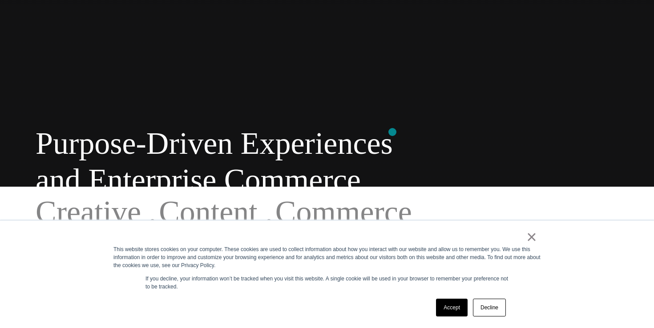
scroll to position [177, 0]
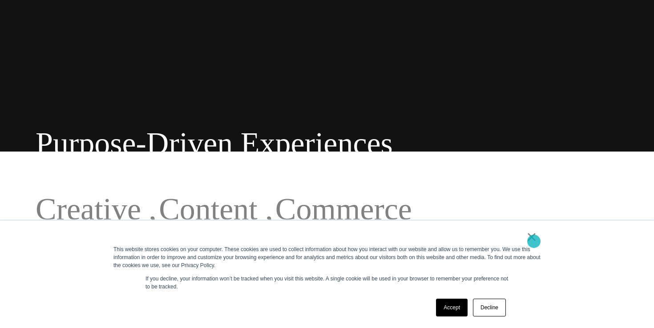
click at [534, 241] on link "×" at bounding box center [532, 237] width 11 height 8
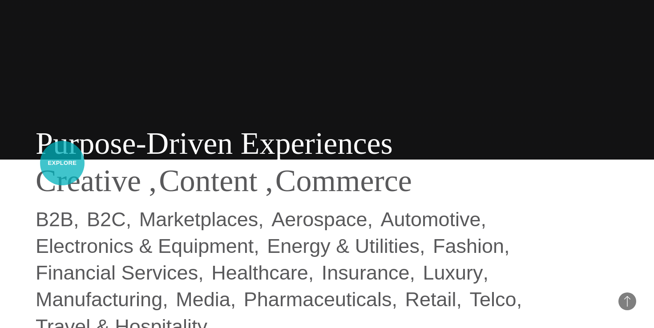
scroll to position [0, 0]
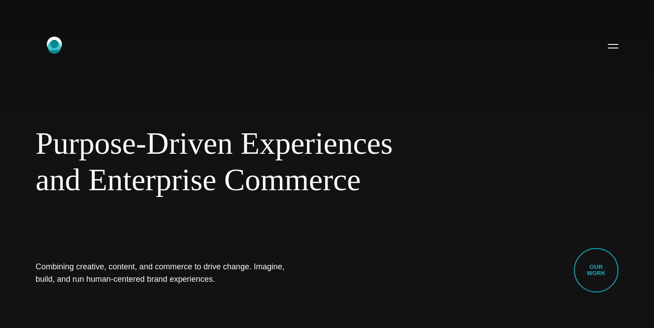
click at [54, 47] on icon ".st0{display:none;} .st1{display:inline;} .st2{font-family:'HelveticaNeue-Mediu…" at bounding box center [60, 45] width 57 height 23
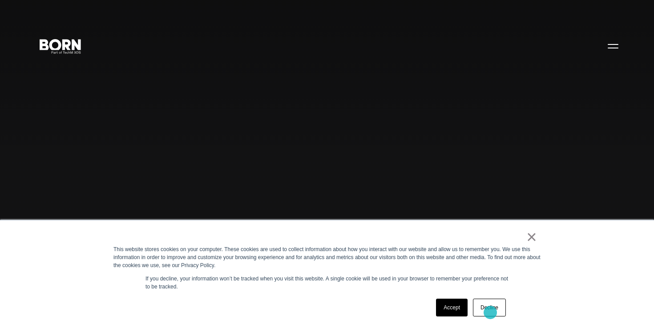
click at [491, 312] on link "Decline" at bounding box center [489, 308] width 33 height 18
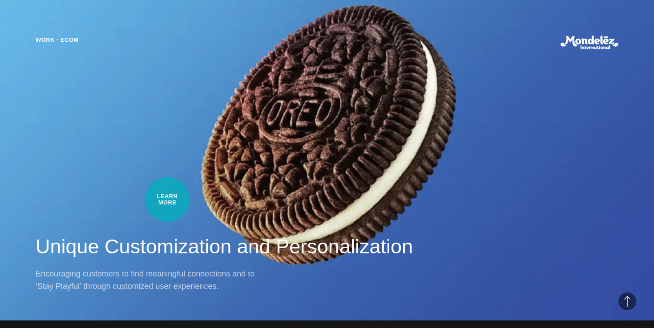
scroll to position [690, 0]
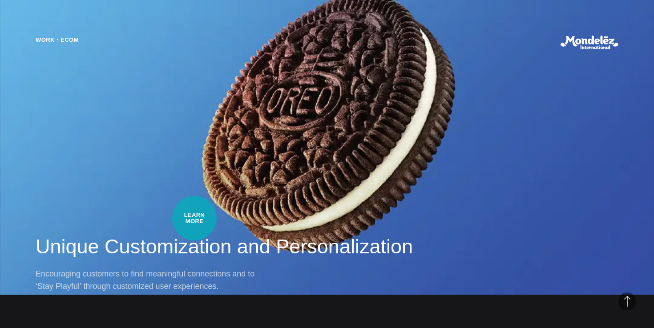
click at [198, 214] on div "Work・Ecom Unique Customization and Personalization Encouraging customers to fin…" at bounding box center [327, 164] width 654 height 328
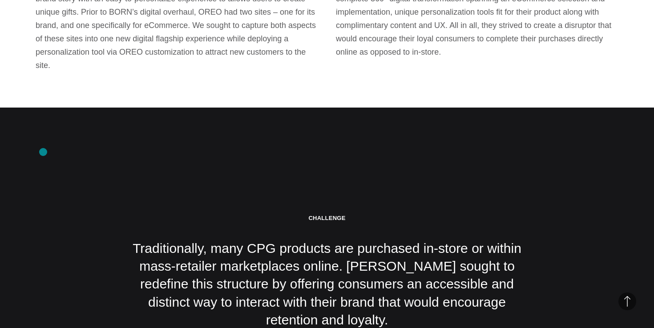
scroll to position [1475, 0]
